Goal: Transaction & Acquisition: Download file/media

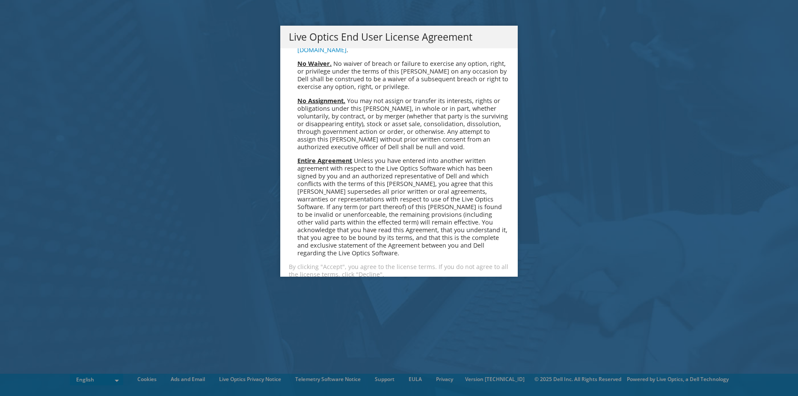
scroll to position [3234, 0]
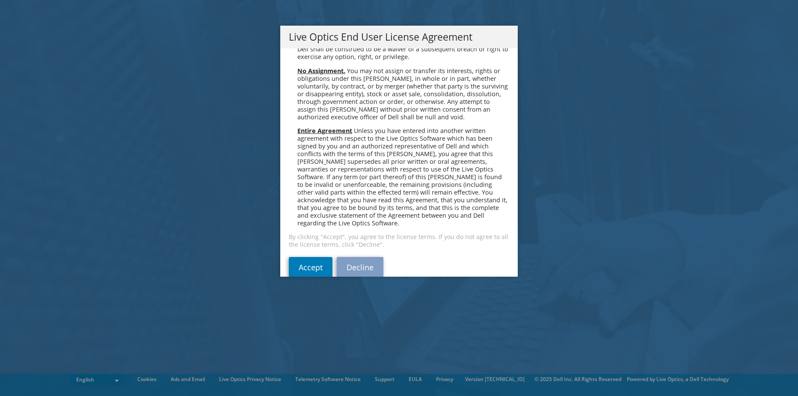
click at [280, 258] on div "Please read the following License Agreement. You must accept the terms of this …" at bounding box center [398, 162] width 237 height 228
click at [292, 257] on link "Accept" at bounding box center [311, 267] width 44 height 21
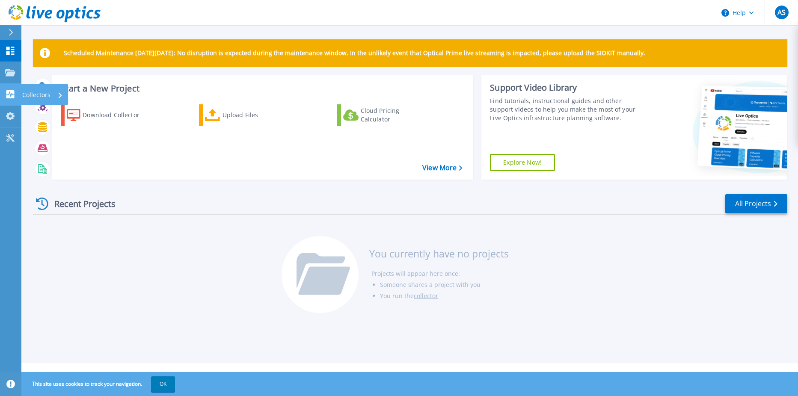
click at [38, 93] on p "Collectors" at bounding box center [36, 95] width 28 height 22
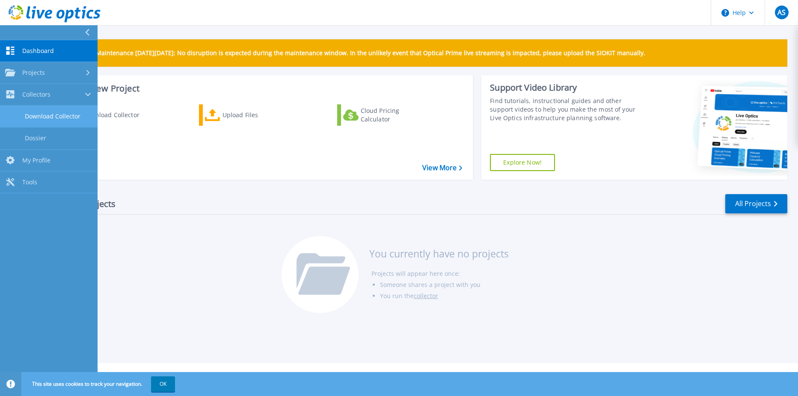
click at [78, 117] on link "Download Collector" at bounding box center [48, 117] width 97 height 22
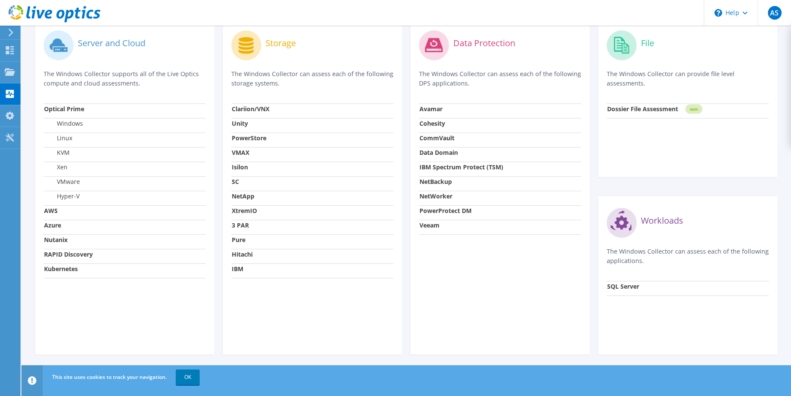
scroll to position [269, 0]
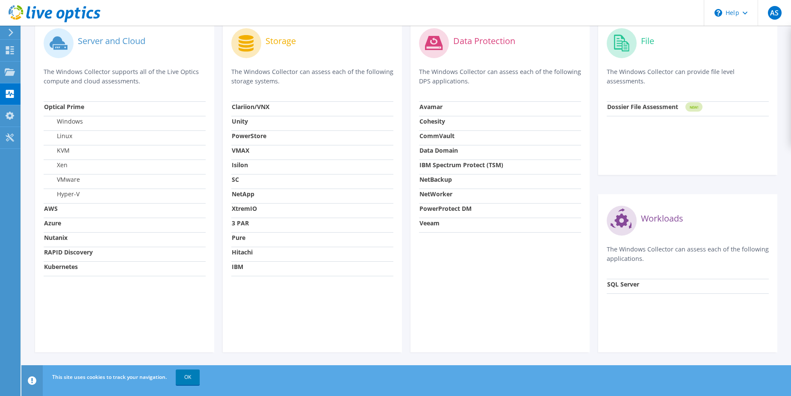
click at [72, 180] on label "VMware" at bounding box center [62, 179] width 36 height 9
click at [72, 108] on strong "Optical Prime" at bounding box center [64, 107] width 40 height 8
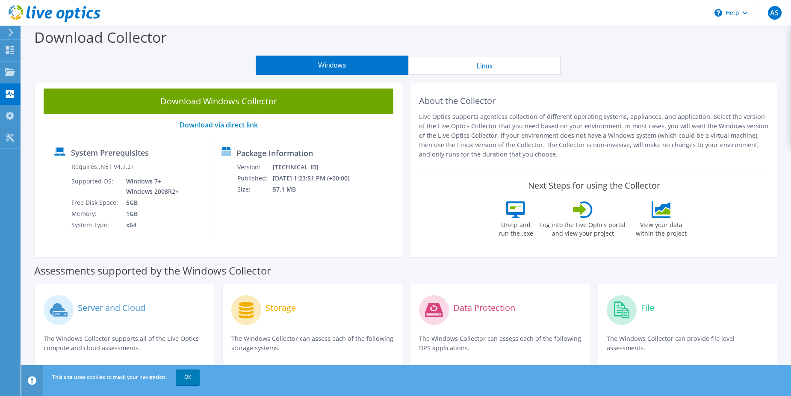
scroll to position [0, 0]
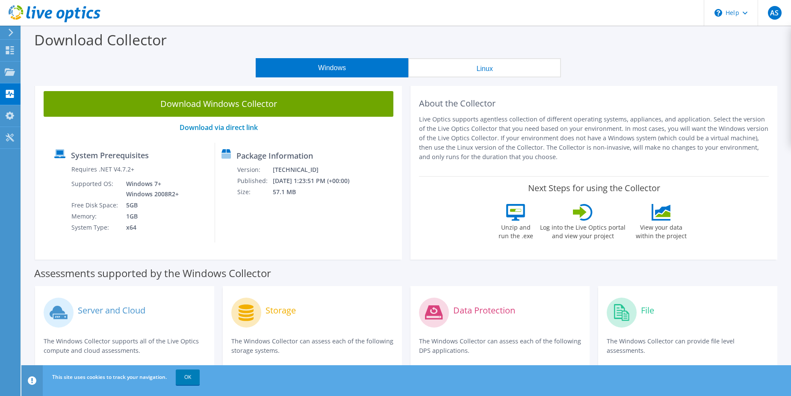
click at [446, 73] on button "Linux" at bounding box center [484, 67] width 153 height 19
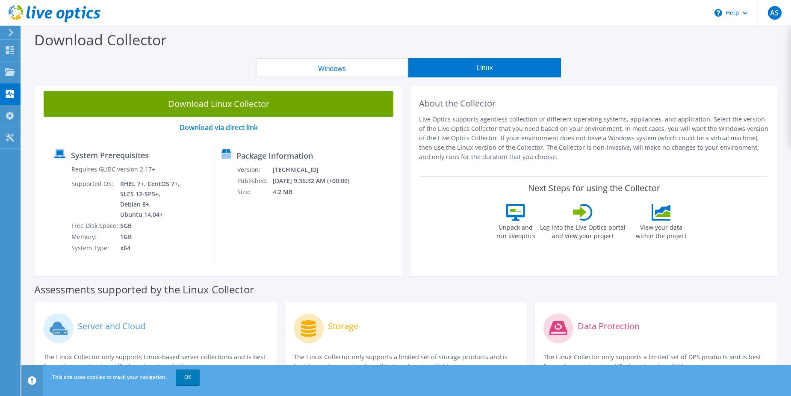
click at [374, 69] on button "Windows" at bounding box center [332, 67] width 153 height 19
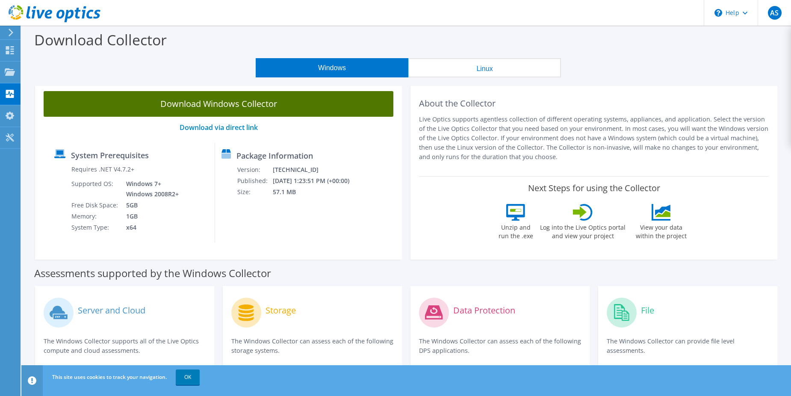
click at [262, 103] on link "Download Windows Collector" at bounding box center [219, 104] width 350 height 26
